Goal: Find specific page/section

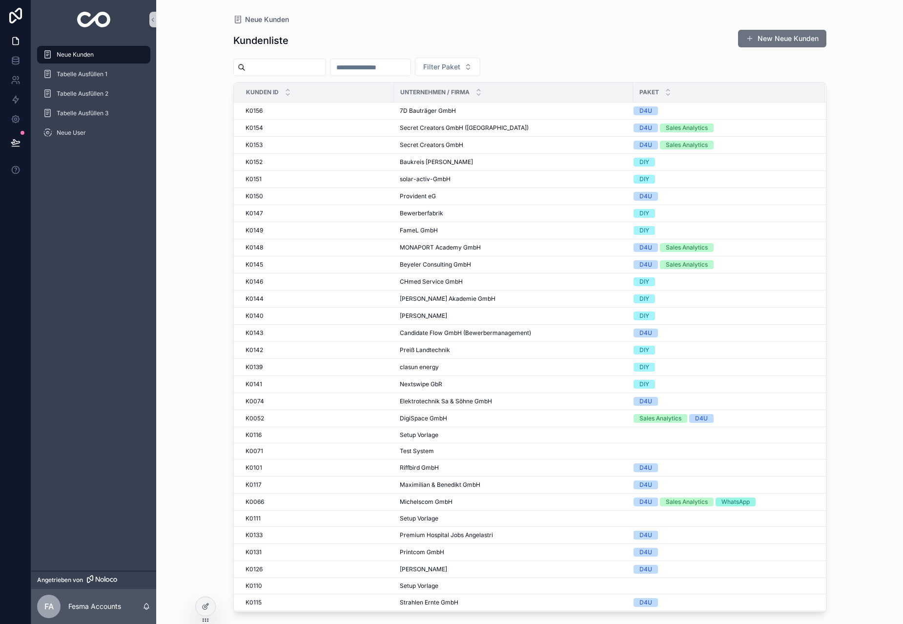
click at [307, 71] on input "scrollbarer Inhalt" at bounding box center [286, 68] width 80 height 14
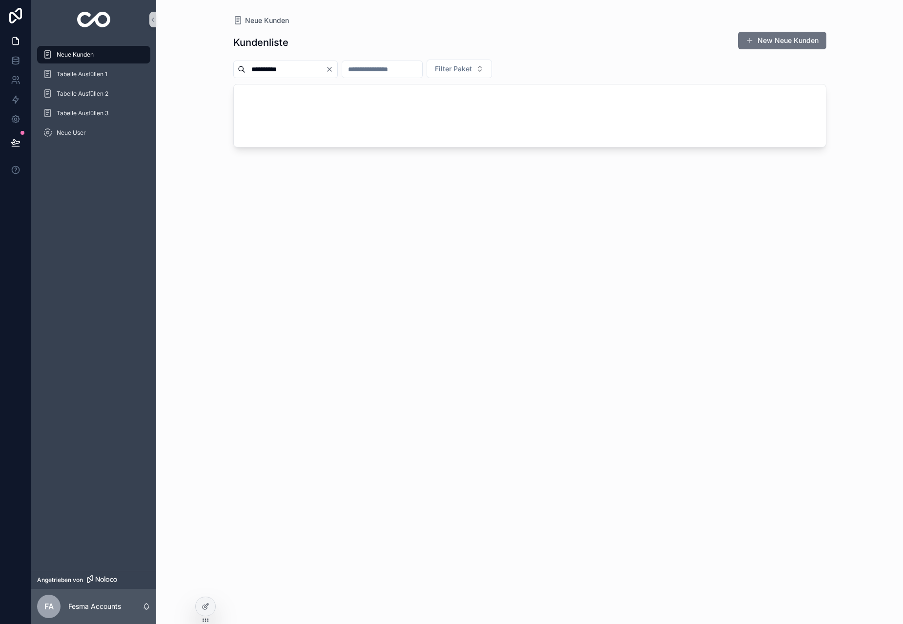
type input "**********"
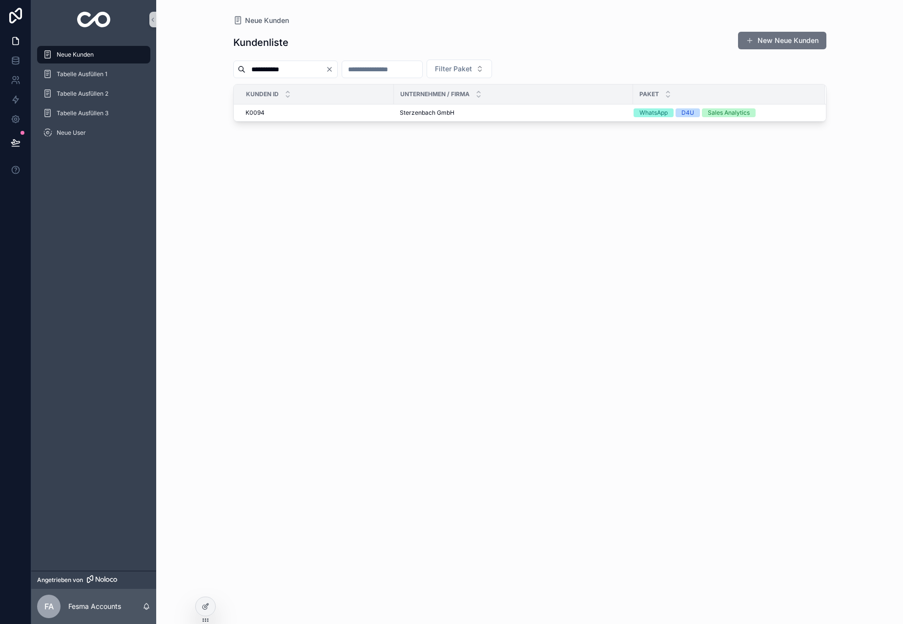
drag, startPoint x: 311, startPoint y: 71, endPoint x: 192, endPoint y: 68, distance: 118.7
click at [193, 68] on div "**********" at bounding box center [529, 312] width 747 height 624
